Goal: Information Seeking & Learning: Find specific fact

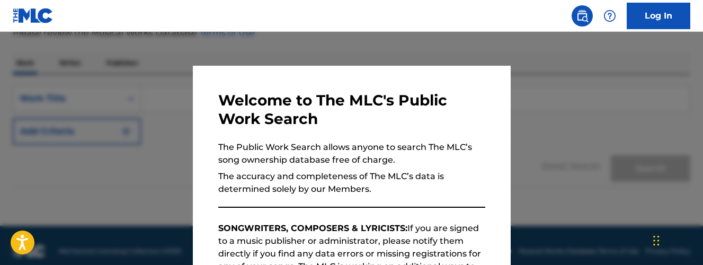
scroll to position [220, 0]
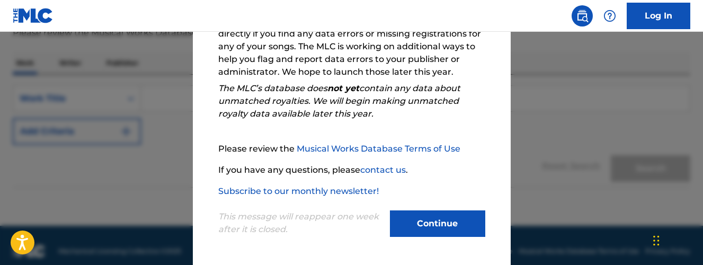
click at [451, 224] on button "Continue" at bounding box center [437, 223] width 95 height 26
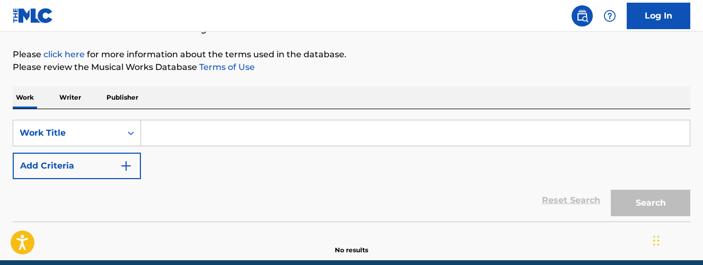
scroll to position [115, 0]
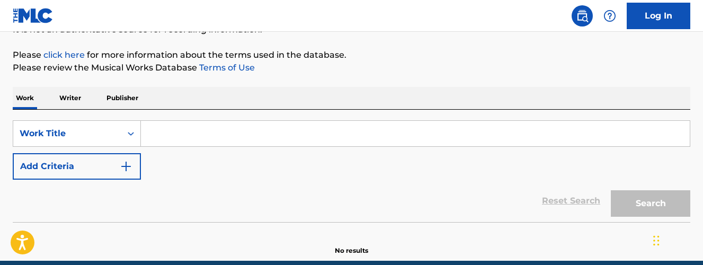
click at [183, 128] on input "Search Form" at bounding box center [415, 133] width 549 height 25
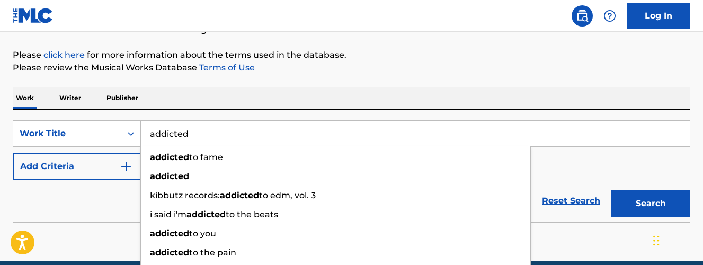
type input "addicted"
click at [111, 202] on div "Reset Search Search" at bounding box center [351, 200] width 677 height 42
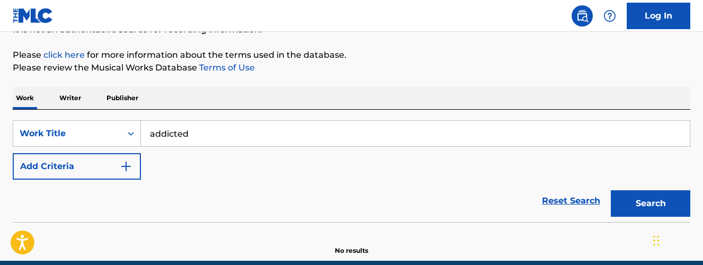
click at [116, 165] on button "Add Criteria" at bounding box center [77, 166] width 128 height 26
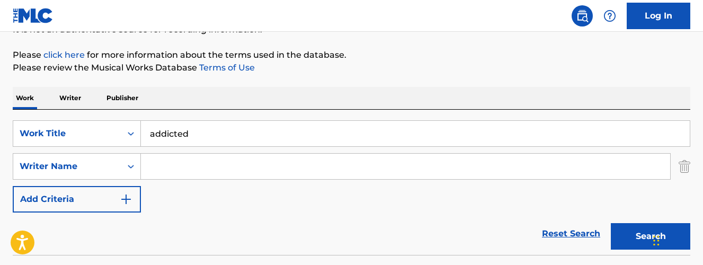
click at [203, 171] on input "Search Form" at bounding box center [405, 166] width 529 height 25
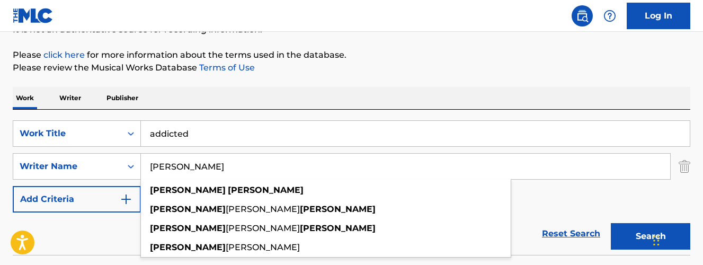
type input "[PERSON_NAME]"
click at [650, 236] on button "Search" at bounding box center [649, 236] width 79 height 26
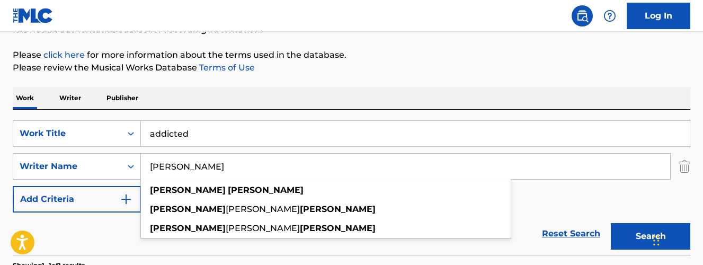
click at [328, 82] on div "The MLC Public Work Search The accuracy and completeness of The MLC's data is d…" at bounding box center [351, 174] width 703 height 462
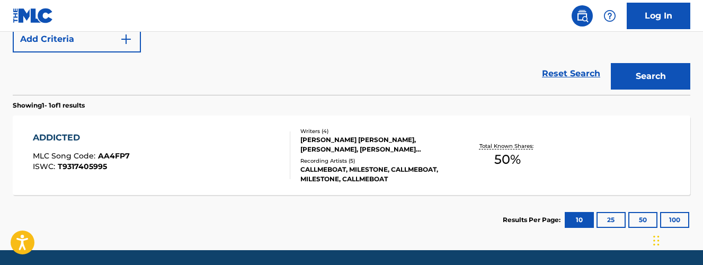
scroll to position [276, 0]
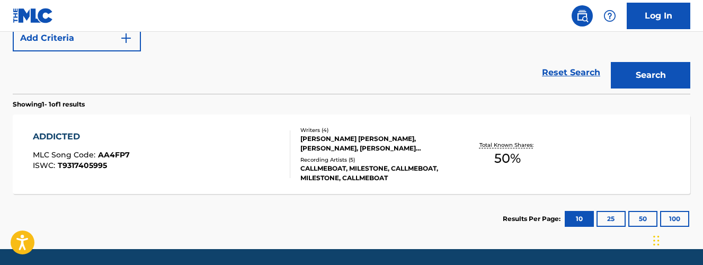
click at [216, 159] on div "ADDICTED MLC Song Code : AA4FP7 ISWC : T9317405995" at bounding box center [161, 154] width 257 height 48
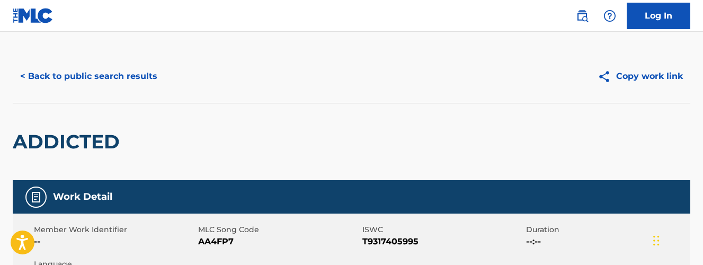
click at [93, 78] on button "< Back to public search results" at bounding box center [89, 76] width 152 height 26
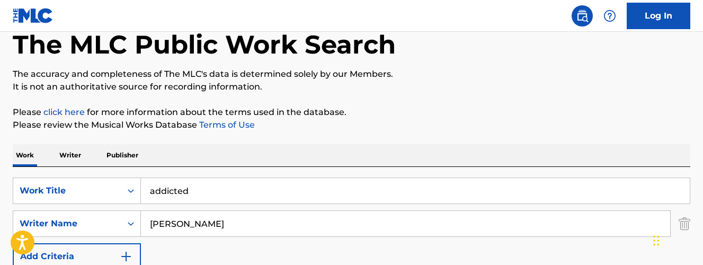
scroll to position [67, 0]
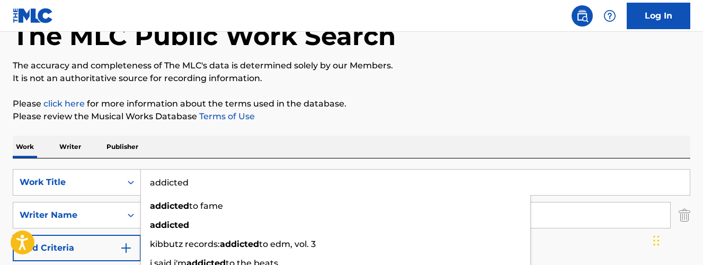
drag, startPoint x: 201, startPoint y: 181, endPoint x: 148, endPoint y: 176, distance: 52.6
click at [149, 176] on input "addicted" at bounding box center [415, 181] width 549 height 25
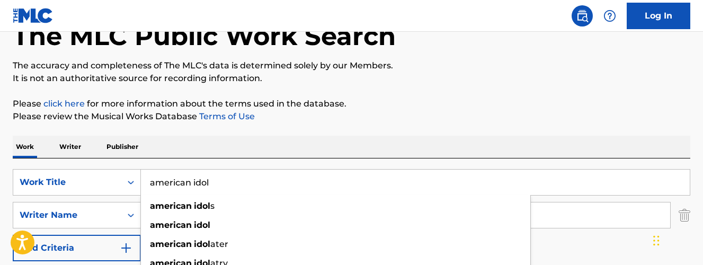
type input "american idol"
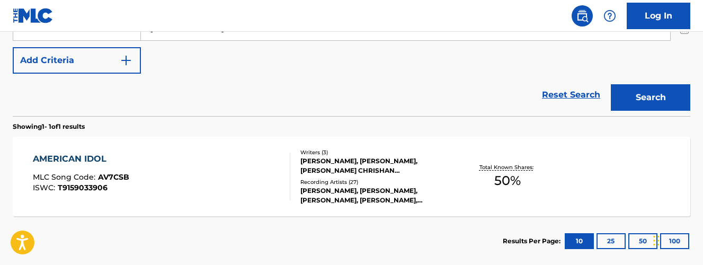
scroll to position [275, 0]
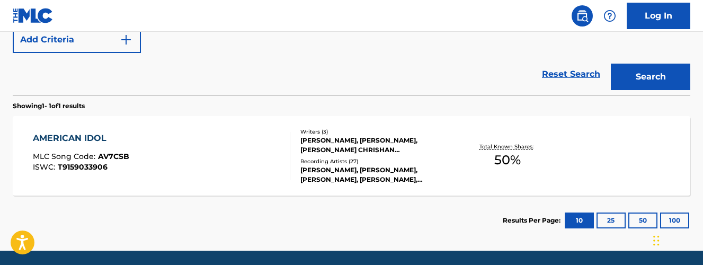
click at [208, 167] on div "AMERICAN IDOL MLC Song Code : AV7CSB ISWC : T9159033906" at bounding box center [161, 156] width 257 height 48
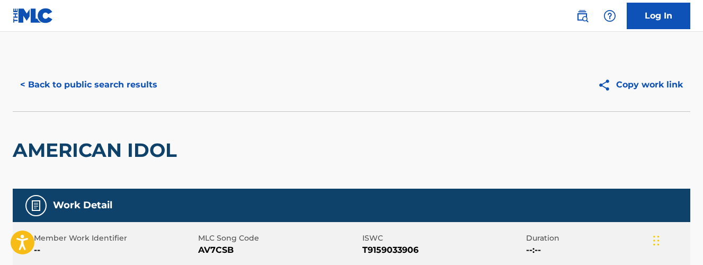
click at [100, 77] on button "< Back to public search results" at bounding box center [89, 84] width 152 height 26
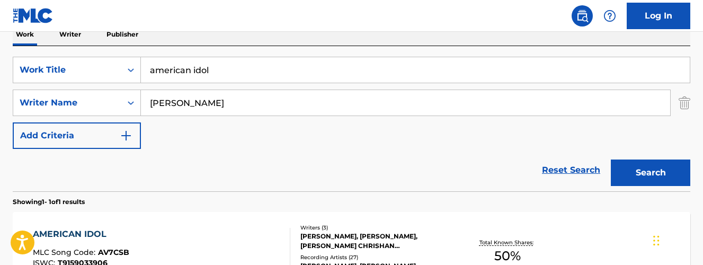
scroll to position [178, 0]
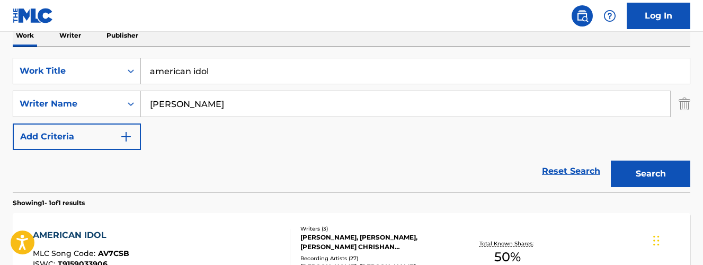
drag, startPoint x: 205, startPoint y: 70, endPoint x: 124, endPoint y: 70, distance: 81.0
click at [124, 70] on div "SearchWithCriteria2ff16474-9cf3-4cce-a398-45d2662f4743 Work Title american idol" at bounding box center [351, 71] width 677 height 26
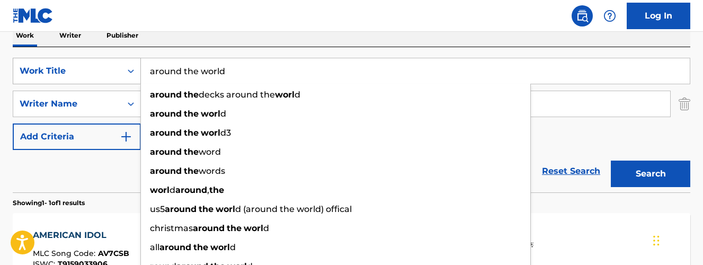
type input "around the world"
click at [650, 174] on button "Search" at bounding box center [649, 173] width 79 height 26
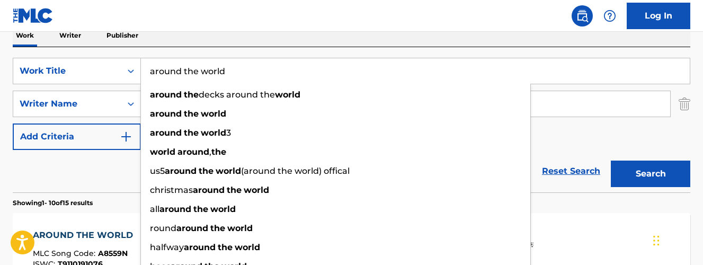
click at [93, 185] on div "Reset Search Search" at bounding box center [351, 171] width 677 height 42
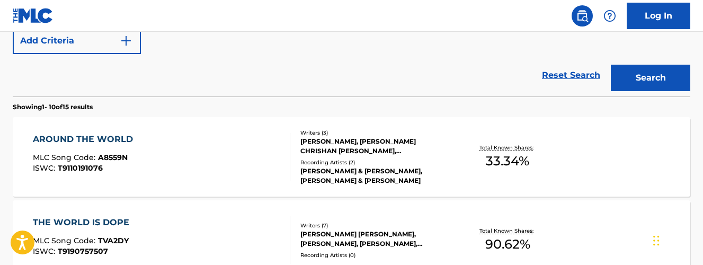
scroll to position [278, 0]
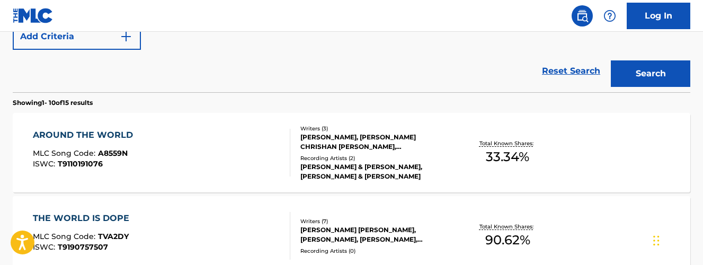
click at [178, 155] on div "AROUND THE WORLD MLC Song Code : A8559N ISWC : T9110191076" at bounding box center [161, 153] width 257 height 48
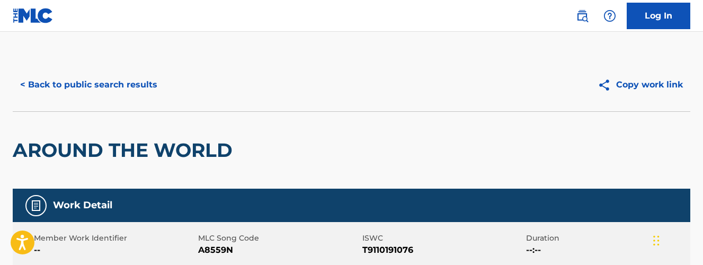
click at [101, 78] on button "< Back to public search results" at bounding box center [89, 84] width 152 height 26
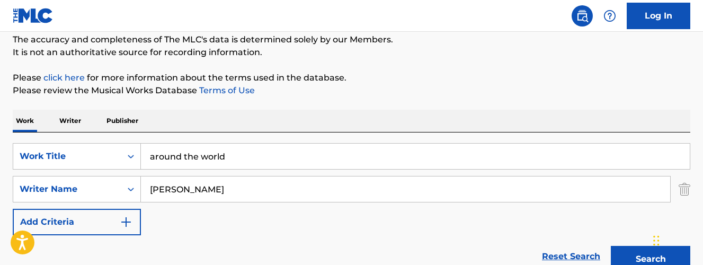
scroll to position [96, 0]
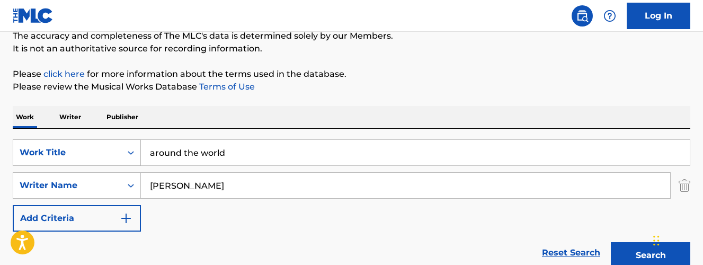
drag, startPoint x: 235, startPoint y: 154, endPoint x: 132, endPoint y: 152, distance: 102.2
click at [133, 152] on div "SearchWithCriteria2ff16474-9cf3-4cce-a398-45d2662f4743 Work Title around the wo…" at bounding box center [351, 152] width 677 height 26
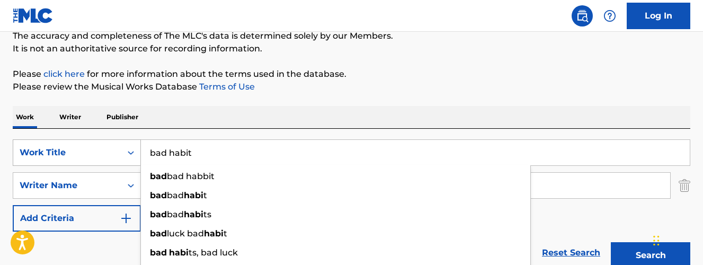
type input "bad habit"
click at [650, 255] on button "Search" at bounding box center [649, 255] width 79 height 26
